Goal: Check status: Check status

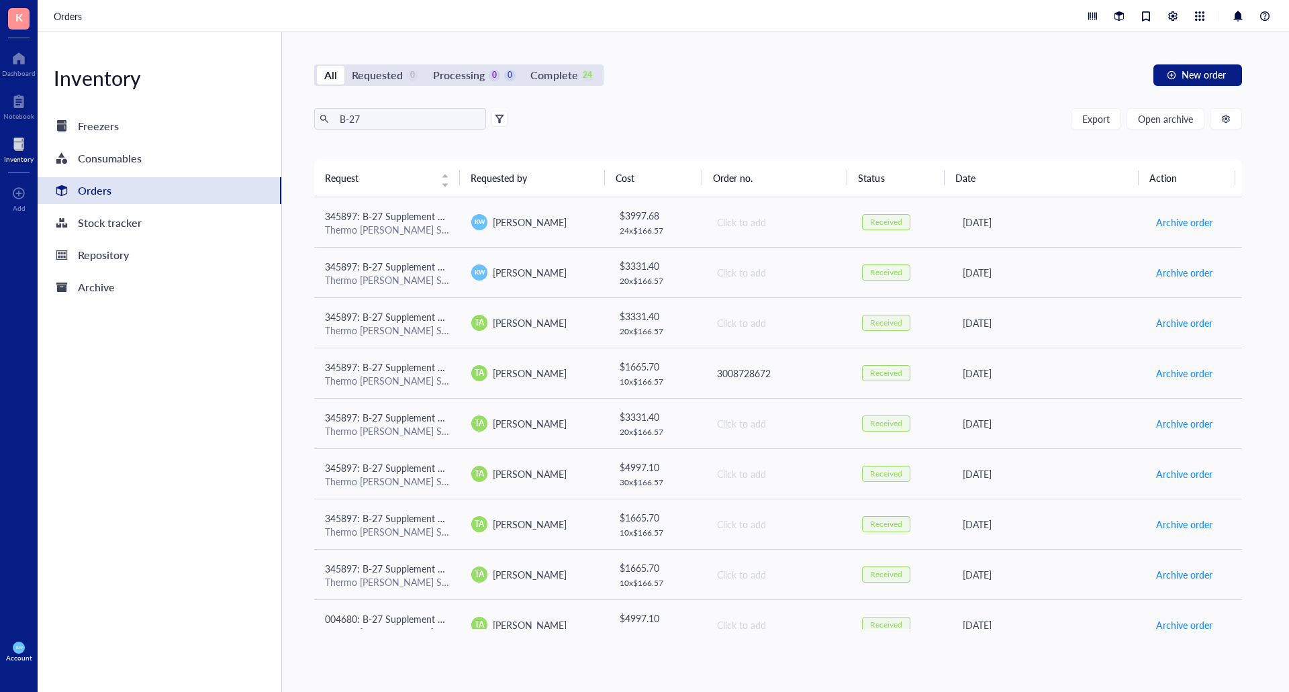
click at [91, 190] on div "Orders" at bounding box center [95, 190] width 34 height 19
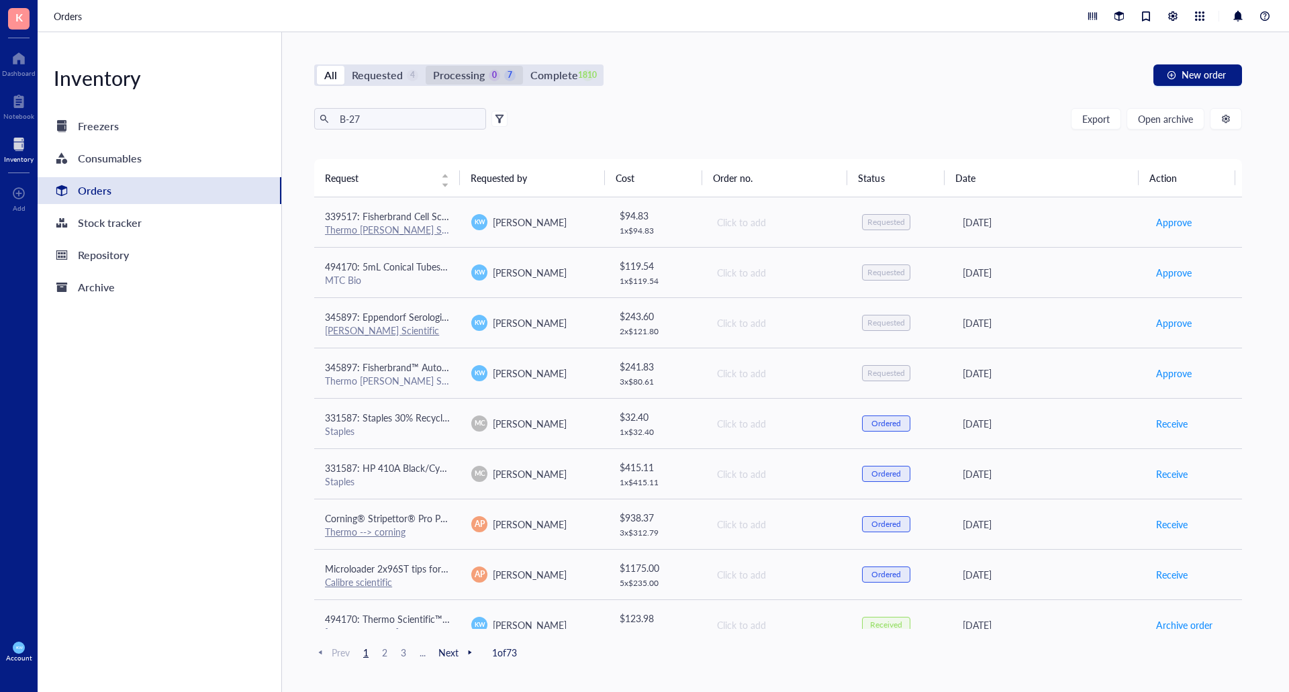
click at [481, 83] on div "Processing" at bounding box center [459, 75] width 52 height 19
click at [426, 66] on input "Processing 0 7" at bounding box center [426, 66] width 0 height 0
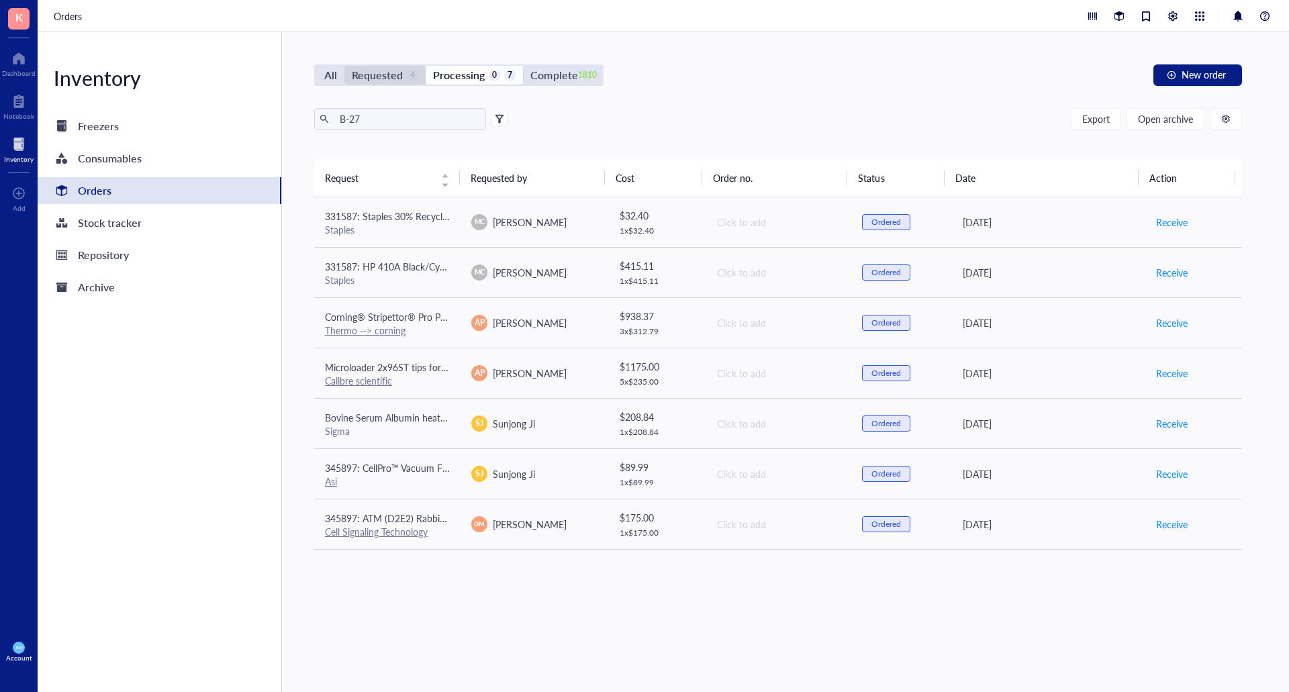
click at [375, 72] on div "Requested" at bounding box center [377, 75] width 51 height 19
click at [344, 66] on input "Requested 4" at bounding box center [344, 66] width 0 height 0
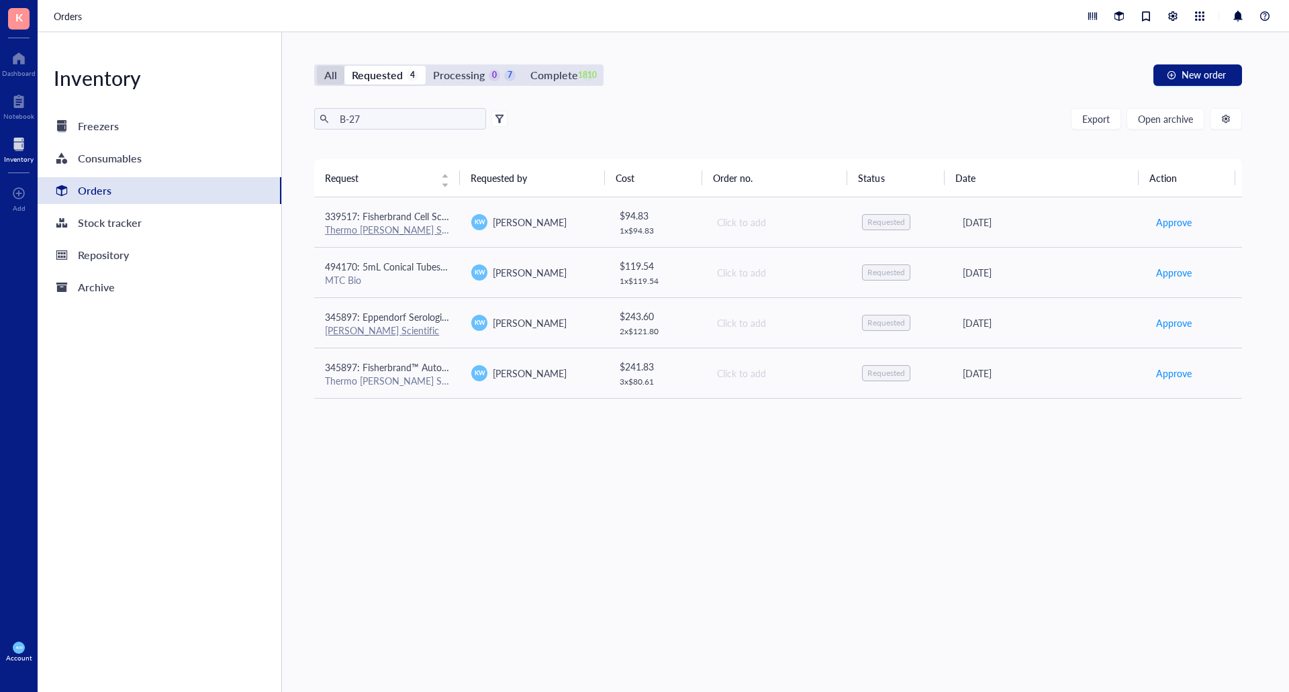
click at [338, 79] on div "All" at bounding box center [331, 75] width 28 height 19
click at [317, 66] on input "All" at bounding box center [317, 66] width 0 height 0
